Goal: Download file/media

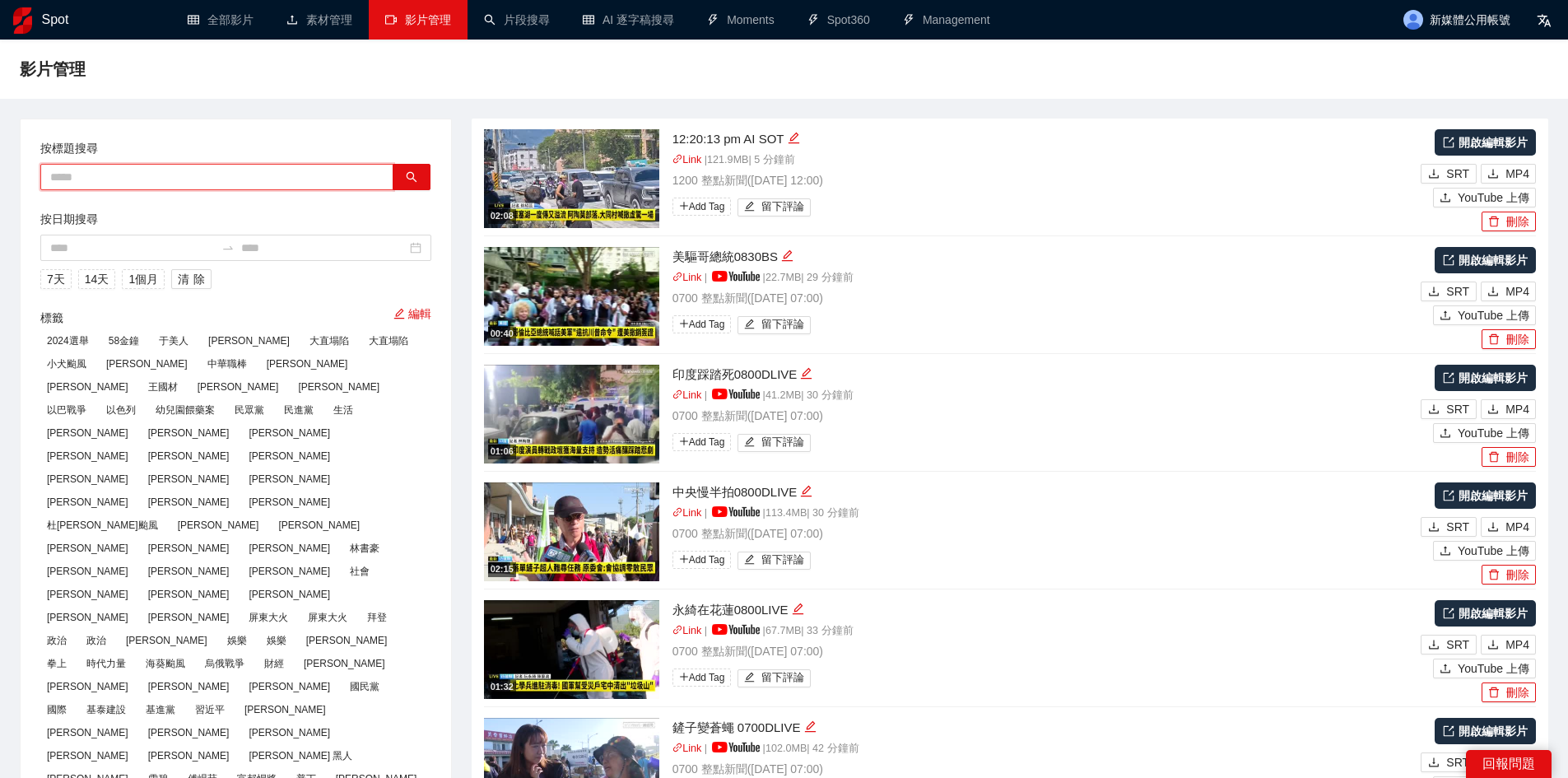
click at [253, 177] on input "text" at bounding box center [217, 177] width 353 height 27
paste input "*********"
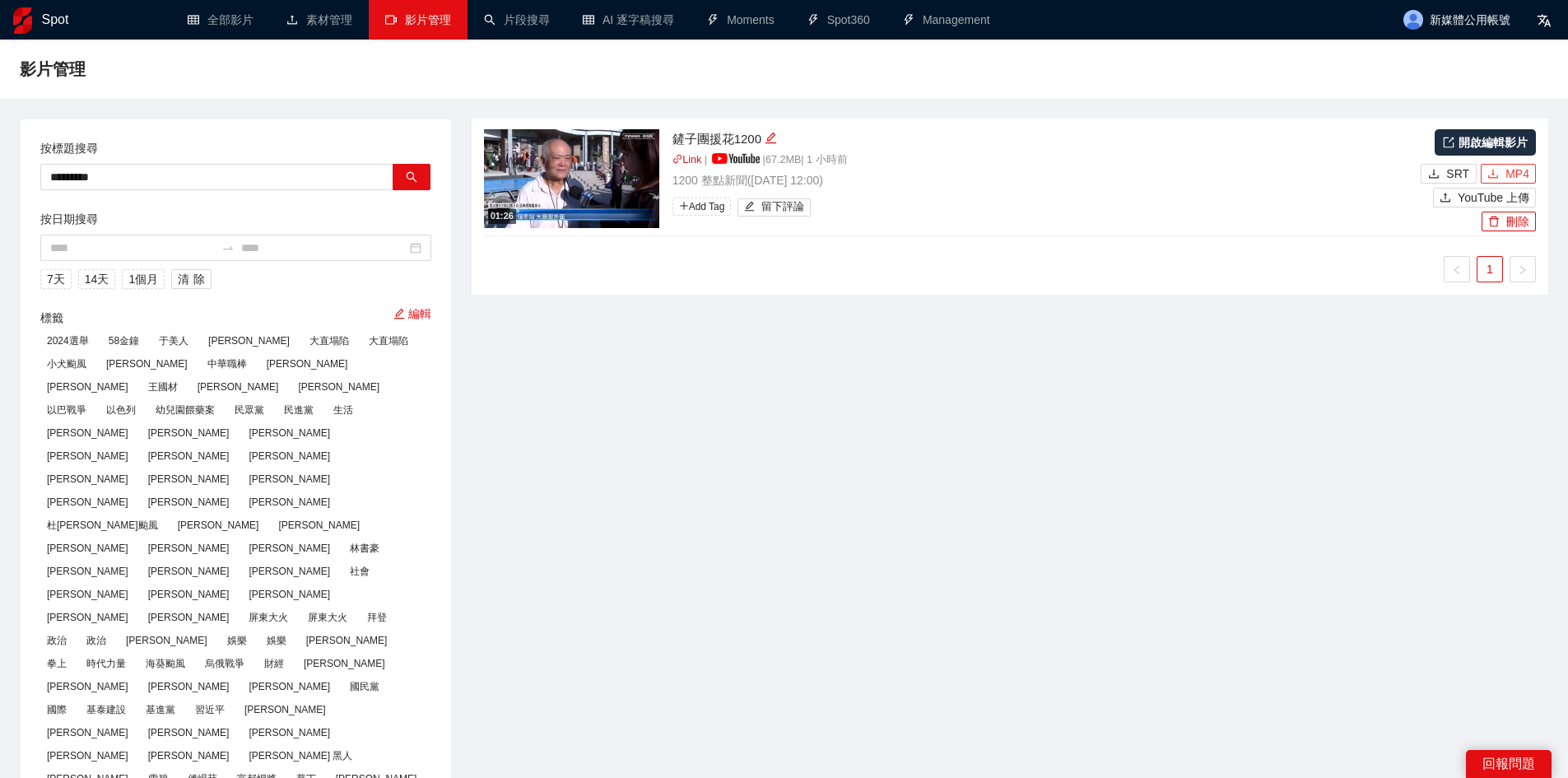
click at [1513, 172] on span "MP4" at bounding box center [1518, 174] width 24 height 18
drag, startPoint x: 209, startPoint y: 173, endPoint x: 0, endPoint y: 144, distance: 211.0
paste input "text"
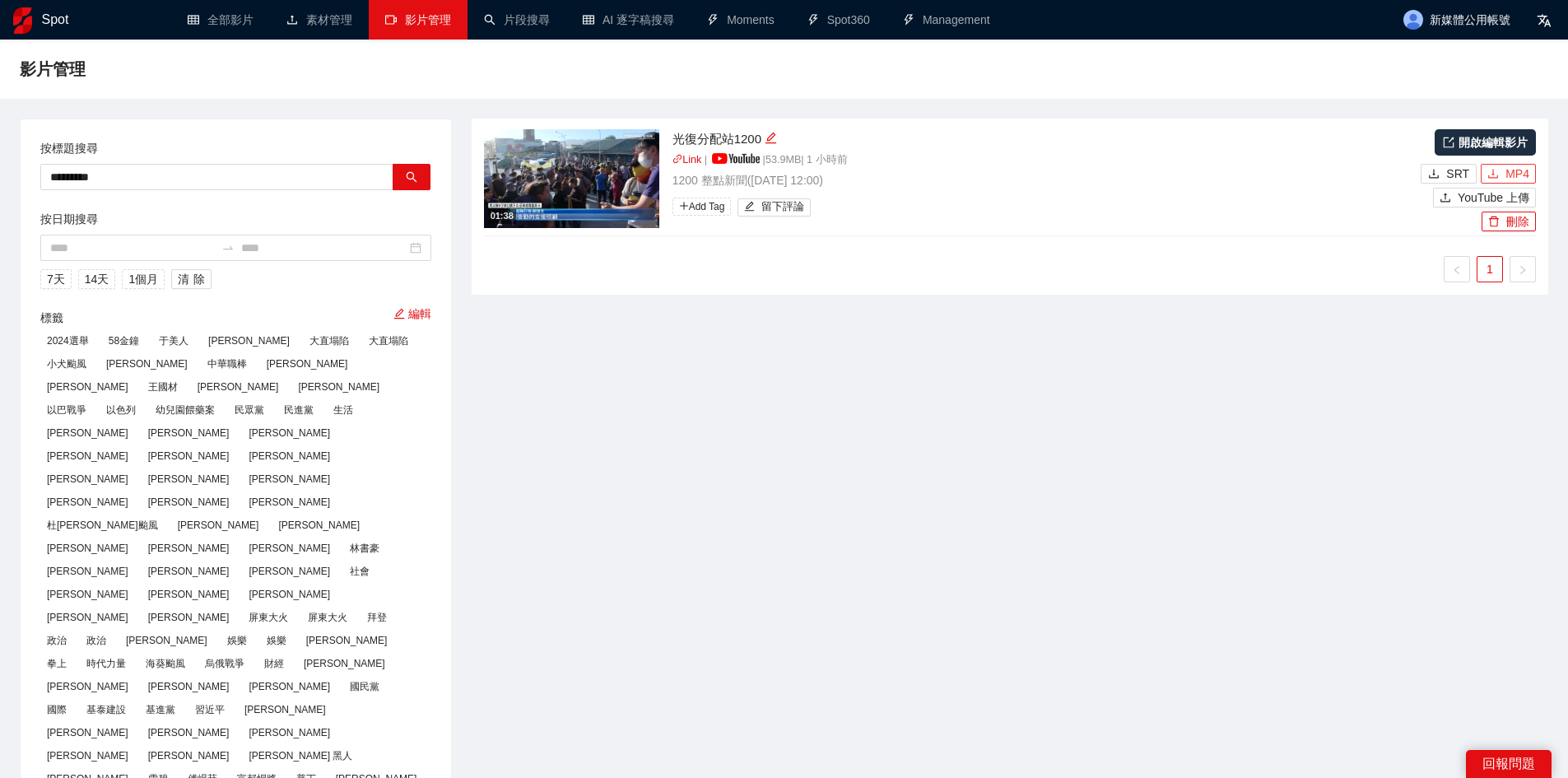
drag, startPoint x: 1501, startPoint y: 176, endPoint x: 1230, endPoint y: 79, distance: 287.8
click at [1501, 177] on button "MP4" at bounding box center [1508, 174] width 55 height 20
drag, startPoint x: 337, startPoint y: 166, endPoint x: 52, endPoint y: 162, distance: 285.0
click at [53, 162] on div "按標題搜尋 *********" at bounding box center [236, 164] width 391 height 51
paste input "text"
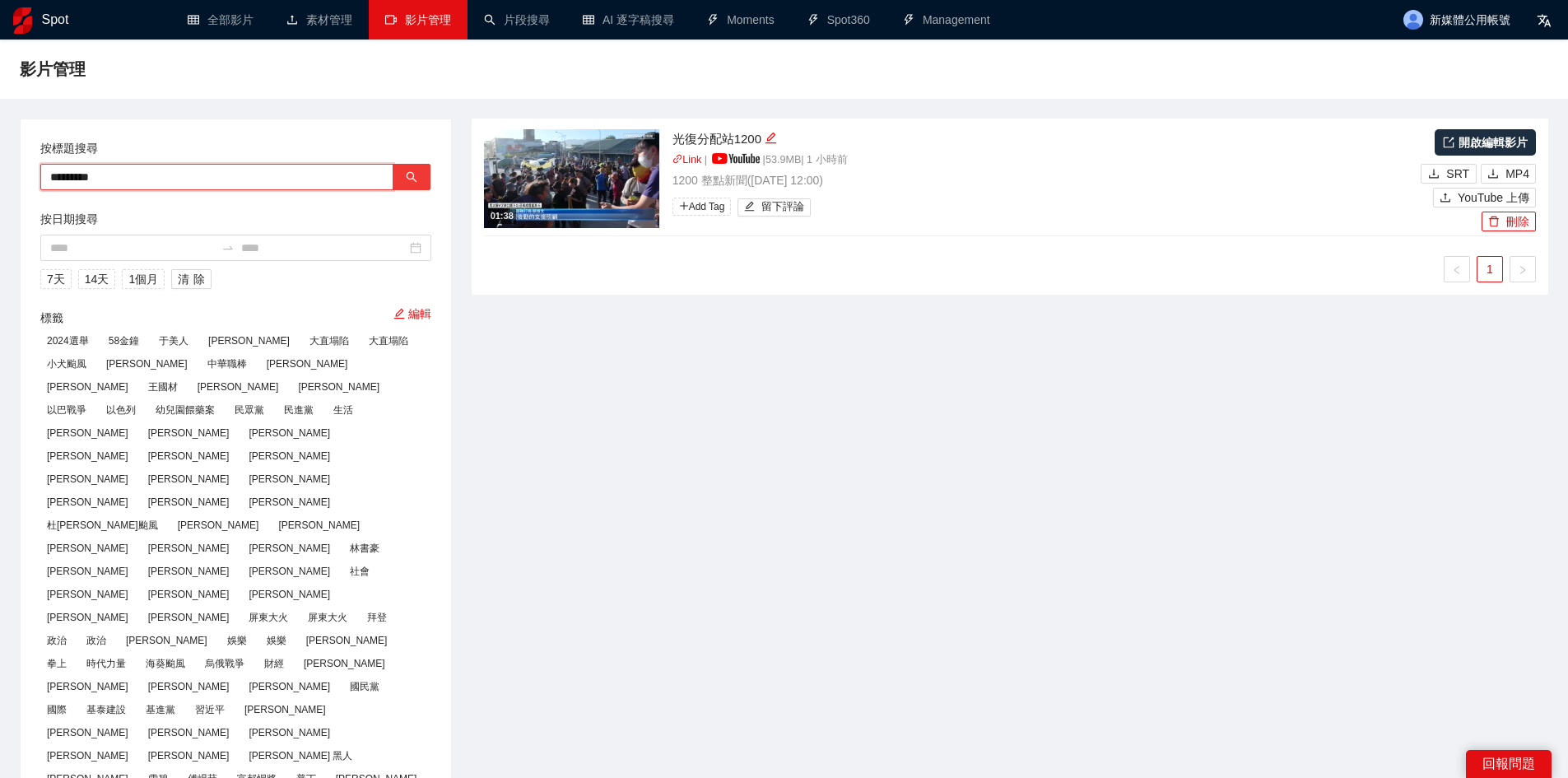
click at [412, 180] on icon "search" at bounding box center [411, 176] width 11 height 11
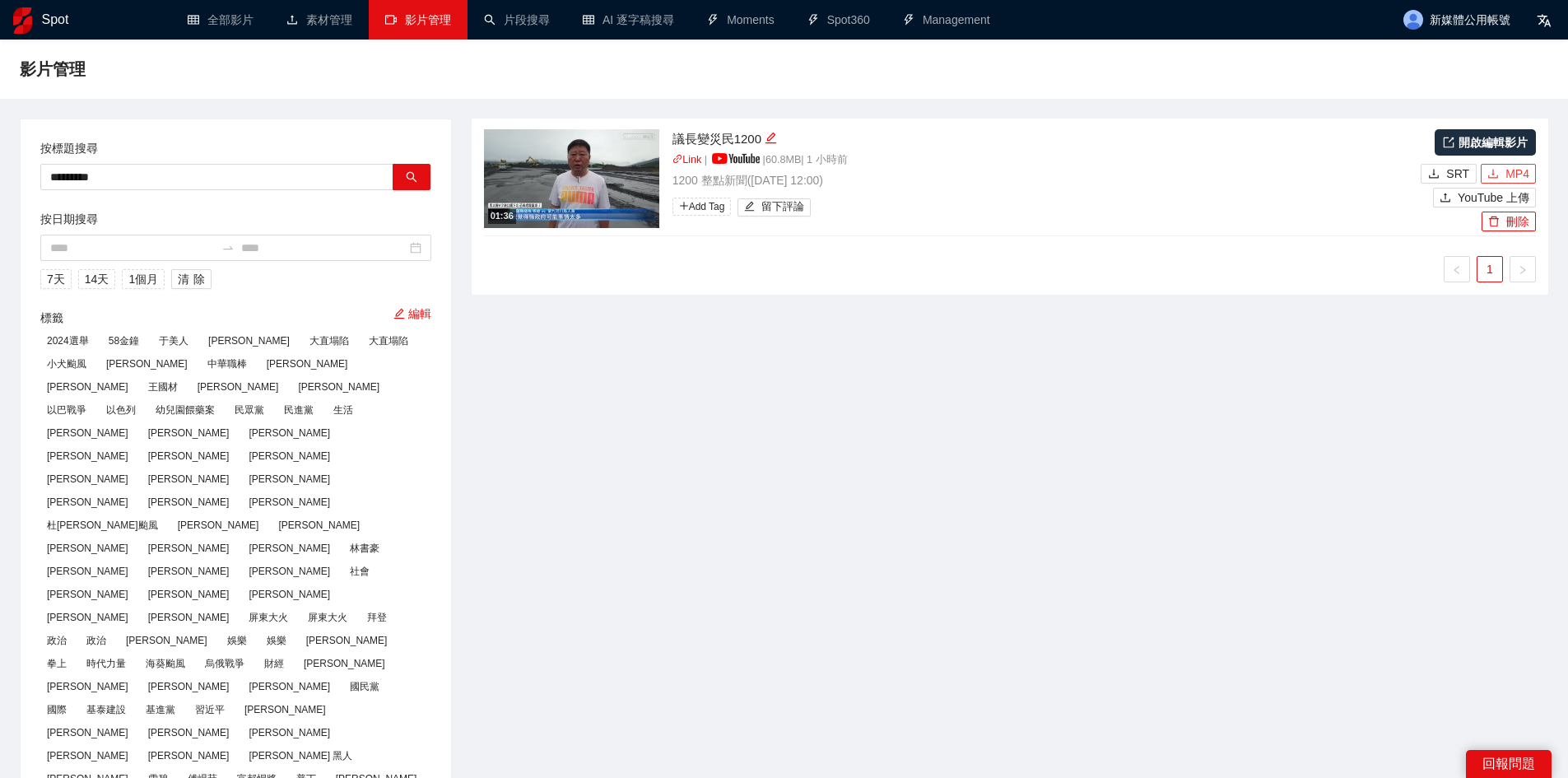
click at [1494, 177] on icon "download" at bounding box center [1493, 174] width 11 height 11
drag, startPoint x: 207, startPoint y: 174, endPoint x: 0, endPoint y: 180, distance: 207.1
paste input "text"
click at [417, 175] on icon "search" at bounding box center [411, 176] width 11 height 11
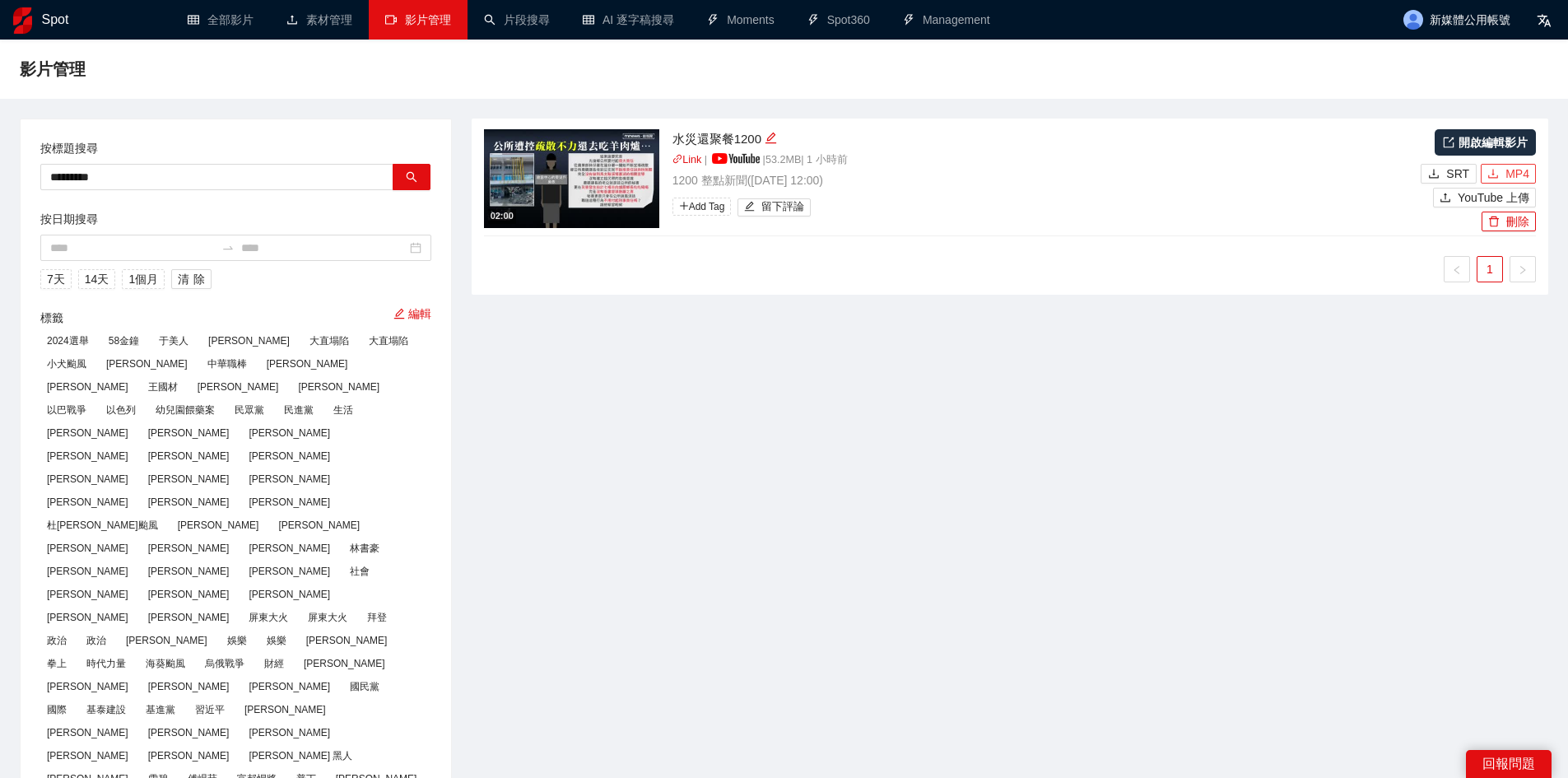
click at [1506, 178] on button "MP4" at bounding box center [1508, 174] width 55 height 20
drag, startPoint x: 362, startPoint y: 168, endPoint x: 8, endPoint y: 198, distance: 355.3
paste input "text"
type input "*********"
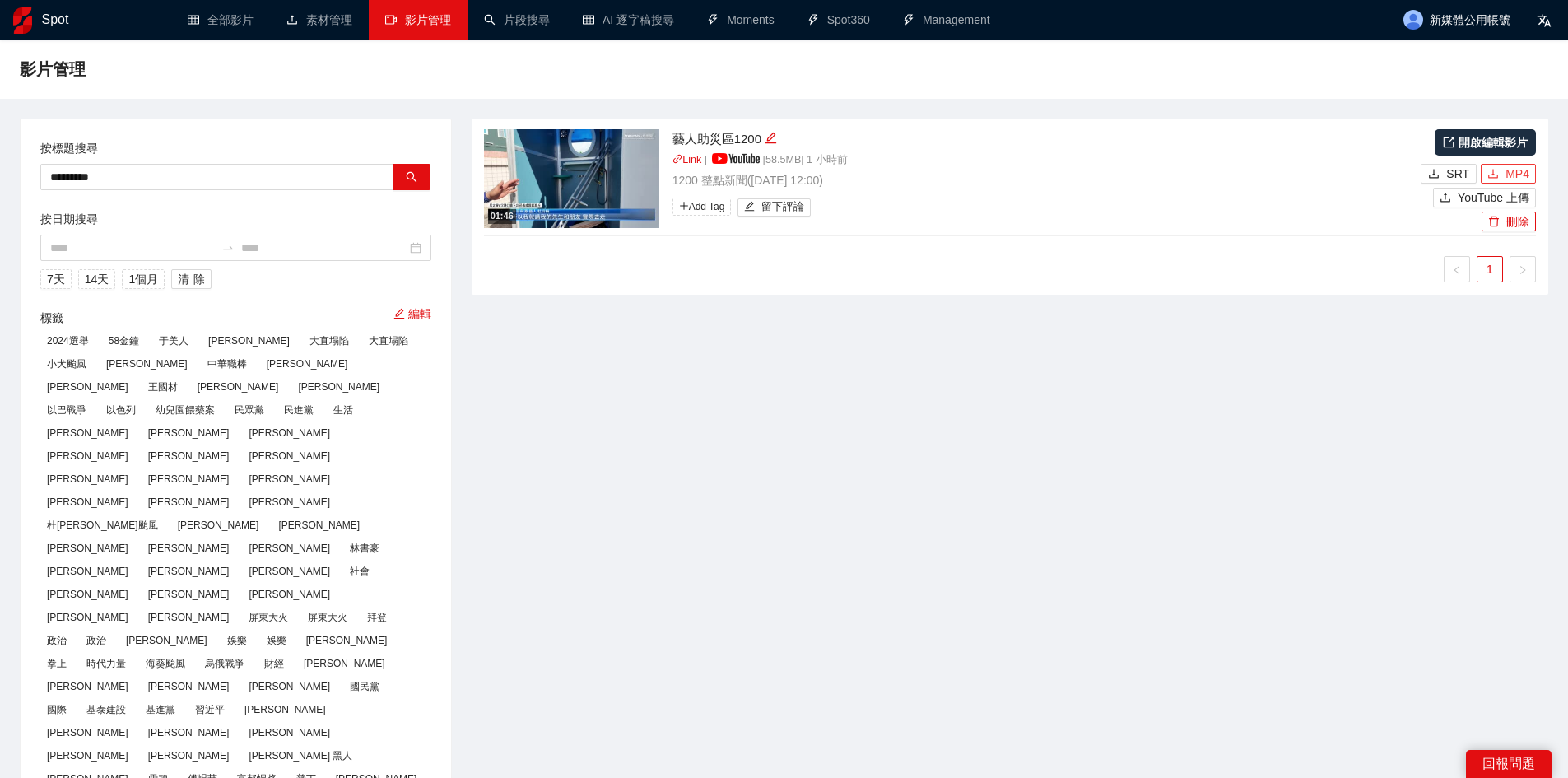
click at [1510, 170] on span "MP4" at bounding box center [1518, 174] width 24 height 18
